Goal: Navigation & Orientation: Understand site structure

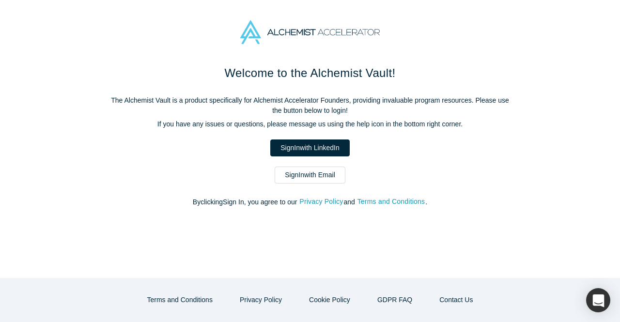
click at [438, 111] on p "The Alchemist Vault is a product specifically for Alchemist Accelerator Founder…" at bounding box center [310, 105] width 407 height 20
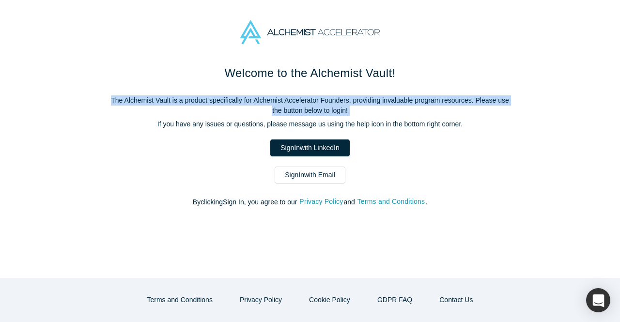
drag, startPoint x: 0, startPoint y: 0, endPoint x: 438, endPoint y: 111, distance: 452.1
click at [438, 111] on p "The Alchemist Vault is a product specifically for Alchemist Accelerator Founder…" at bounding box center [310, 105] width 407 height 20
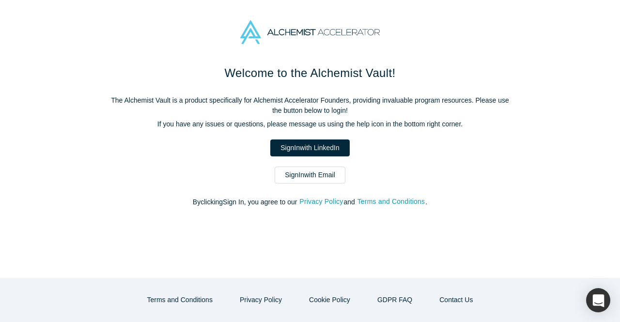
click at [376, 37] on img at bounding box center [309, 32] width 139 height 24
click at [334, 30] on img at bounding box center [309, 32] width 139 height 24
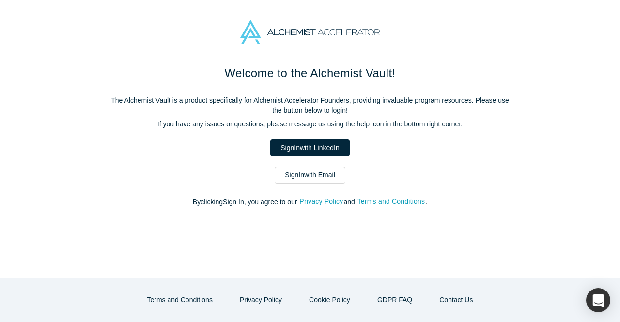
drag, startPoint x: 334, startPoint y: 30, endPoint x: 481, endPoint y: -42, distance: 164.4
click at [481, 0] on html "Welcome to the Alchemist Vault! The Alchemist Vault is a product specifically f…" at bounding box center [310, 161] width 620 height 322
